Goal: Navigation & Orientation: Find specific page/section

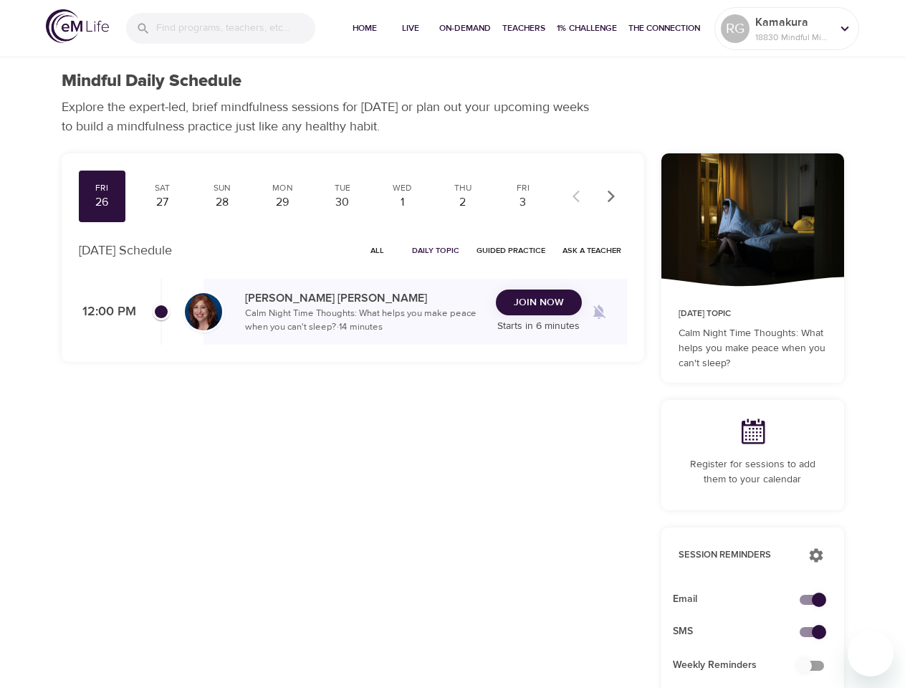
click at [221, 28] on input "search" at bounding box center [235, 28] width 159 height 31
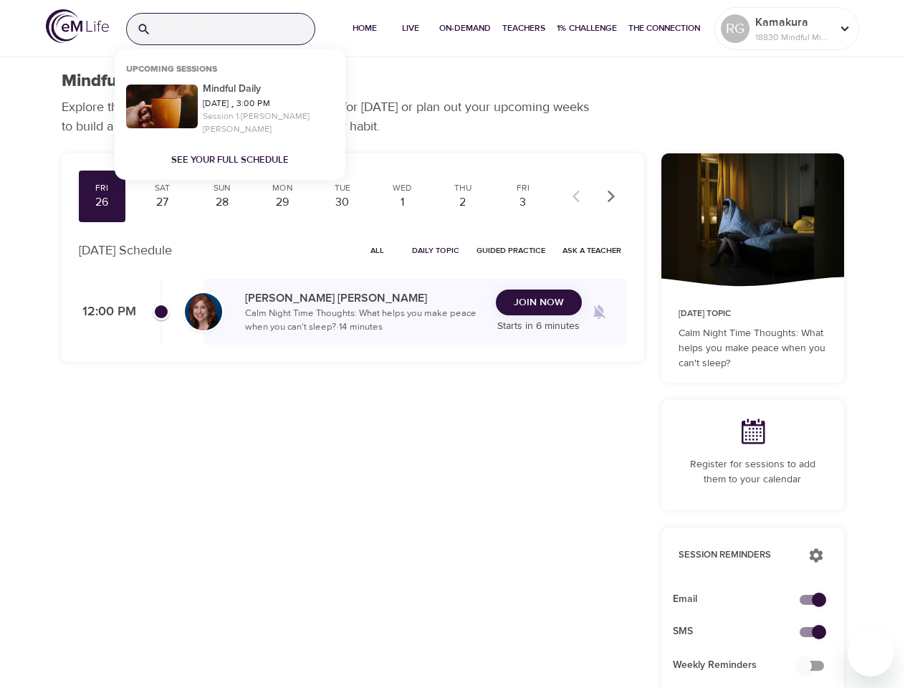
click at [363, 29] on span "Home" at bounding box center [365, 28] width 34 height 15
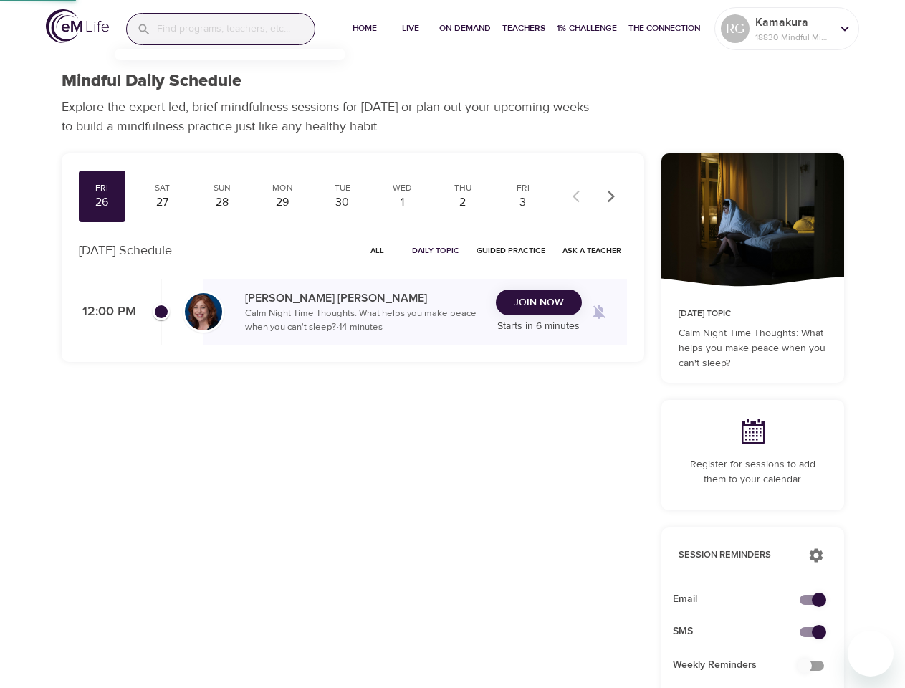
click at [409, 29] on span "Live" at bounding box center [410, 28] width 34 height 15
click at [463, 29] on span "On-Demand" at bounding box center [465, 28] width 52 height 15
click at [522, 29] on span "Teachers" at bounding box center [523, 28] width 43 height 15
click at [585, 29] on span "1% Challenge" at bounding box center [587, 28] width 60 height 15
click at [664, 29] on span "The Connection" at bounding box center [665, 28] width 72 height 15
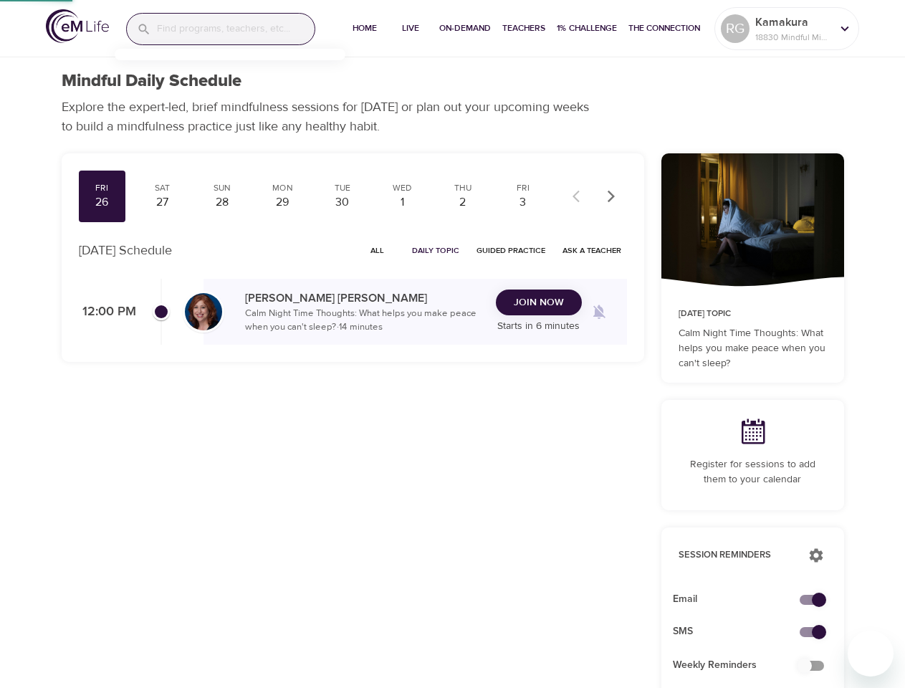
click at [787, 29] on p "Kamakura" at bounding box center [793, 22] width 76 height 17
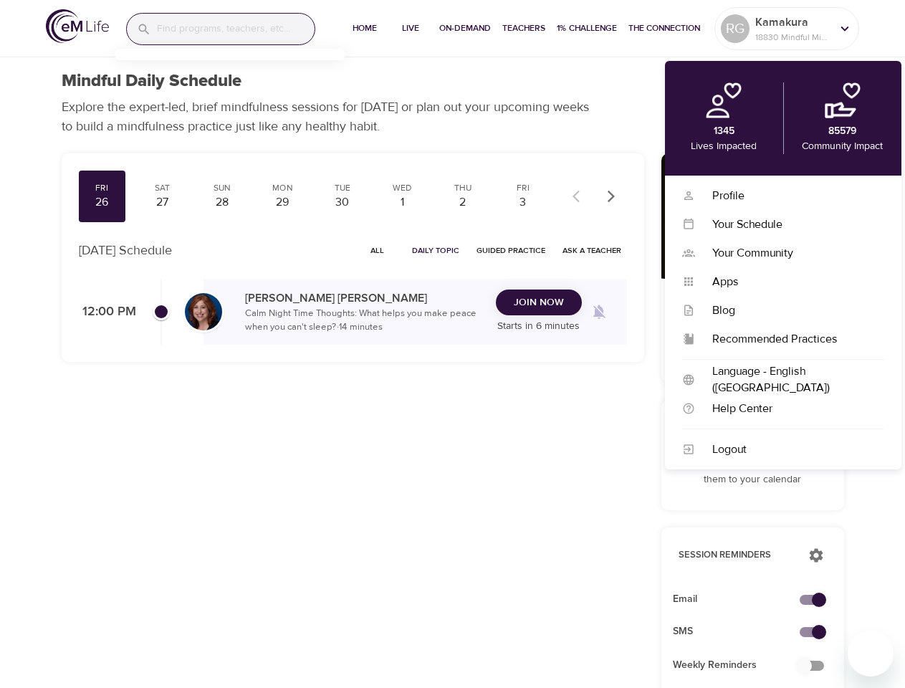
click at [312, 196] on div "Fri 26 Sat 27 Sun 28 Mon 29 Tue 30 Wed 1 Thu 2 Fri 3 Sat 4 Sun 5 Mon 6 Tue 7 We…" at bounding box center [313, 197] width 468 height 52
